Goal: Task Accomplishment & Management: Complete application form

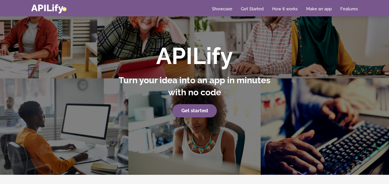
scroll to position [34, 0]
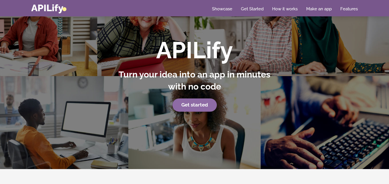
click at [199, 104] on strong "Get started" at bounding box center [194, 105] width 27 height 6
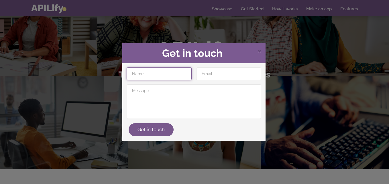
click at [161, 72] on input "text" at bounding box center [159, 73] width 65 height 13
type input "Five minutes movie"
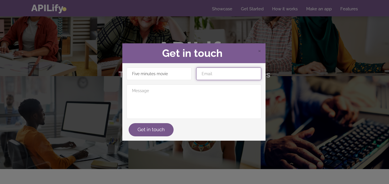
click at [215, 78] on input "email" at bounding box center [228, 73] width 65 height 13
click at [224, 73] on input "email" at bounding box center [228, 73] width 65 height 13
type input "[EMAIL_ADDRESS][DOMAIN_NAME]"
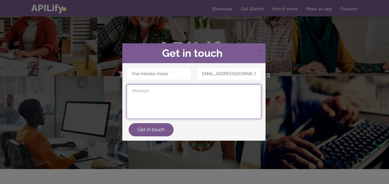
click at [150, 91] on textarea at bounding box center [194, 101] width 135 height 34
type textarea "i want to build an app"
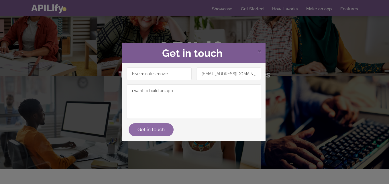
click at [155, 129] on button "Get in touch" at bounding box center [151, 129] width 45 height 13
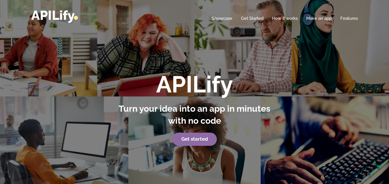
click at [187, 142] on link "Get started" at bounding box center [194, 138] width 44 height 13
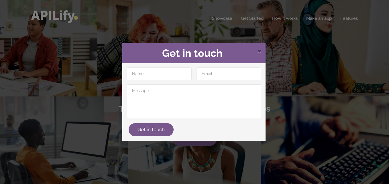
click at [260, 47] on span "×" at bounding box center [259, 50] width 3 height 9
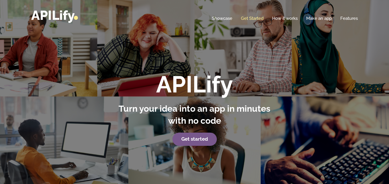
click at [249, 17] on link "Get Started" at bounding box center [252, 18] width 23 height 6
click at [253, 17] on link "Get Started" at bounding box center [252, 18] width 23 height 6
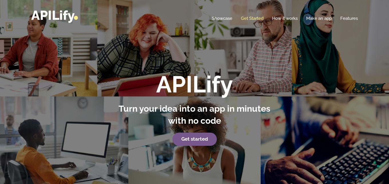
click at [255, 19] on link "Get Started" at bounding box center [252, 18] width 23 height 6
click at [199, 140] on strong "Get started" at bounding box center [194, 139] width 27 height 6
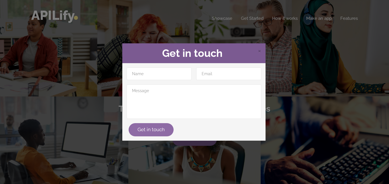
click at [158, 129] on button "Get in touch" at bounding box center [151, 129] width 45 height 13
drag, startPoint x: 158, startPoint y: 129, endPoint x: 160, endPoint y: 127, distance: 3.0
click at [158, 128] on button "Get in touch" at bounding box center [151, 129] width 45 height 13
click at [259, 52] on span "×" at bounding box center [259, 50] width 3 height 9
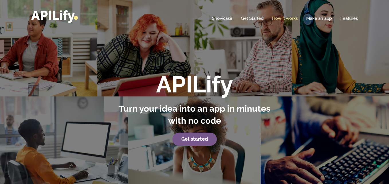
click at [281, 19] on link "How it works" at bounding box center [284, 18] width 25 height 6
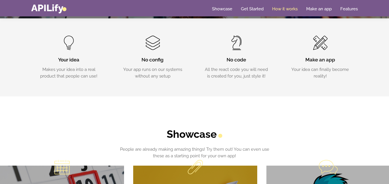
scroll to position [187, 0]
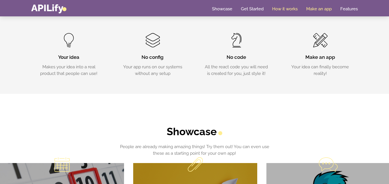
click at [319, 8] on link "Make an app" at bounding box center [318, 9] width 25 height 6
click at [319, 9] on link "Make an app" at bounding box center [318, 9] width 25 height 6
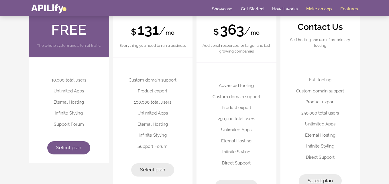
scroll to position [1420, 0]
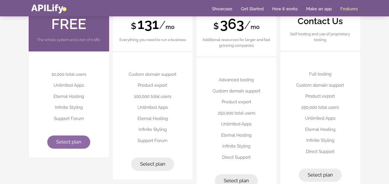
click at [71, 140] on span "Select plan" at bounding box center [68, 142] width 25 height 6
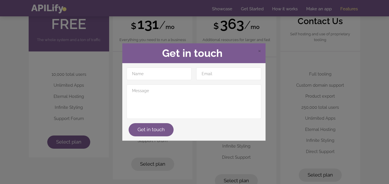
click at [262, 53] on div "× Get in touch" at bounding box center [193, 53] width 143 height 20
click at [262, 51] on div "× Get in touch" at bounding box center [193, 53] width 143 height 20
click at [259, 50] on span "×" at bounding box center [259, 50] width 3 height 9
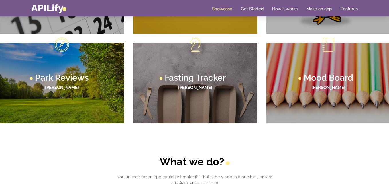
scroll to position [390, 0]
